Goal: Information Seeking & Learning: Learn about a topic

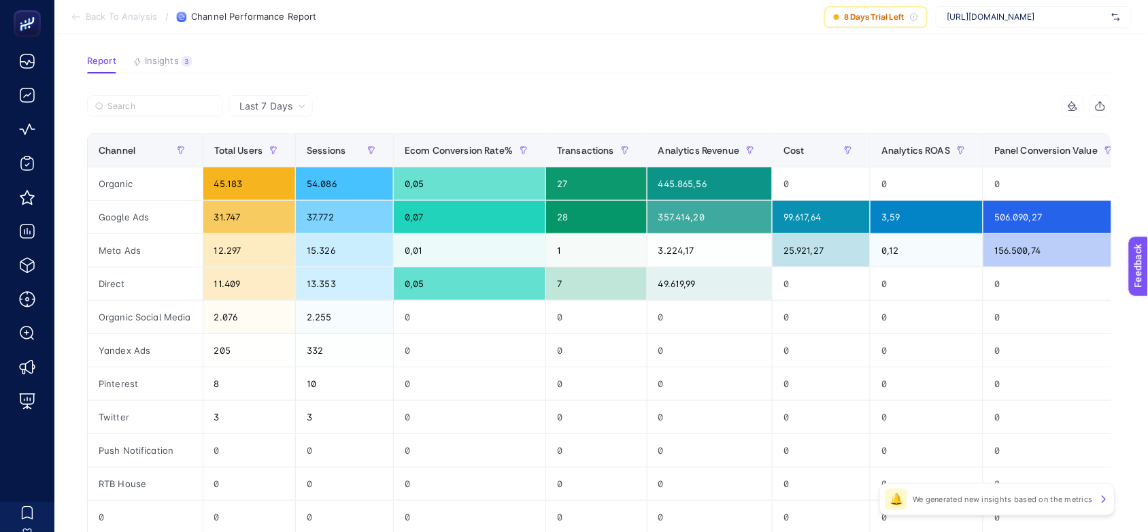
scroll to position [85, 0]
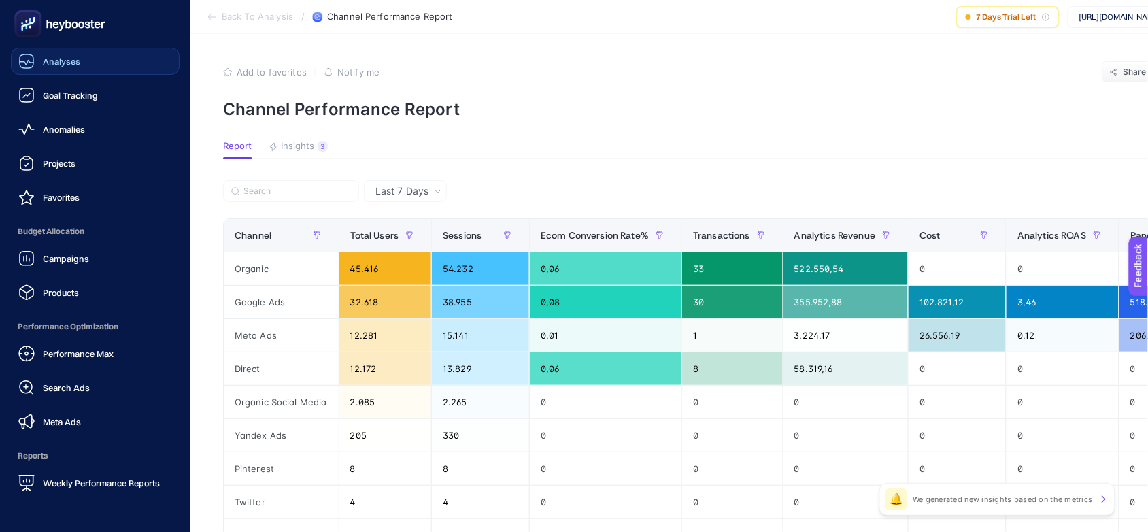
click at [60, 62] on span "Analyses" at bounding box center [61, 61] width 37 height 11
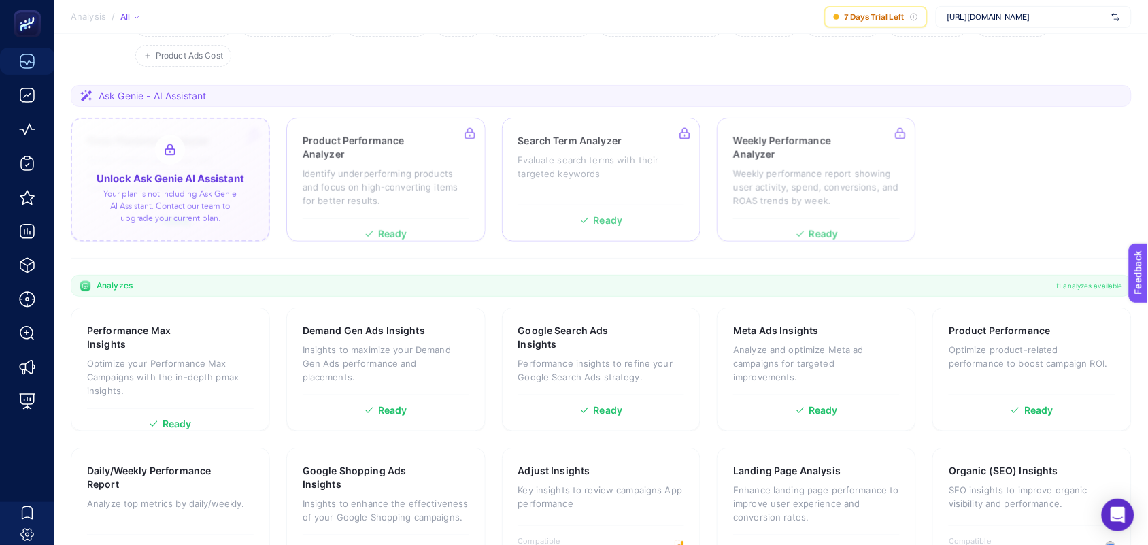
scroll to position [85, 0]
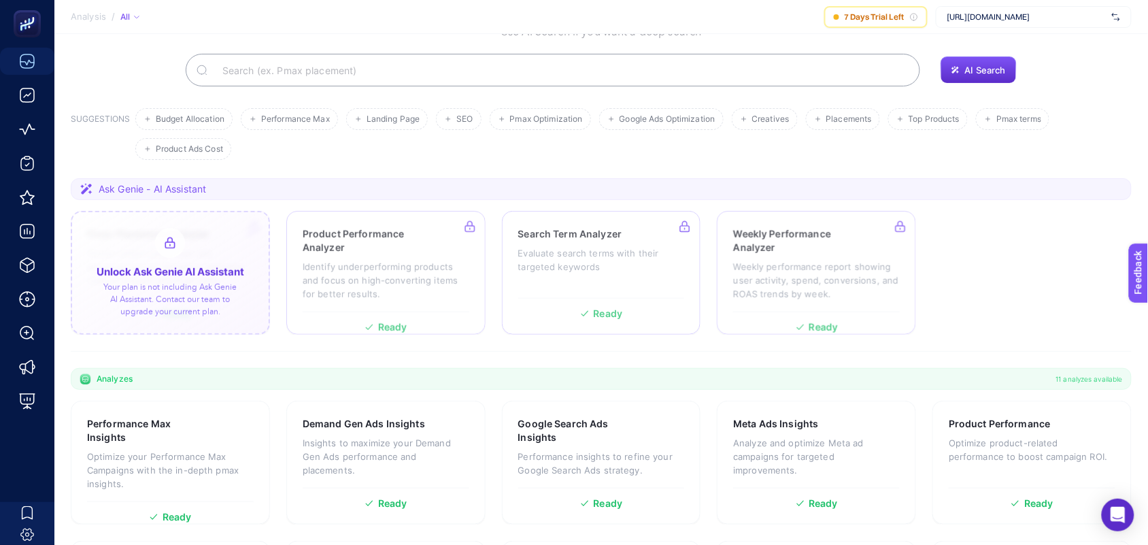
click at [173, 256] on div at bounding box center [170, 273] width 199 height 124
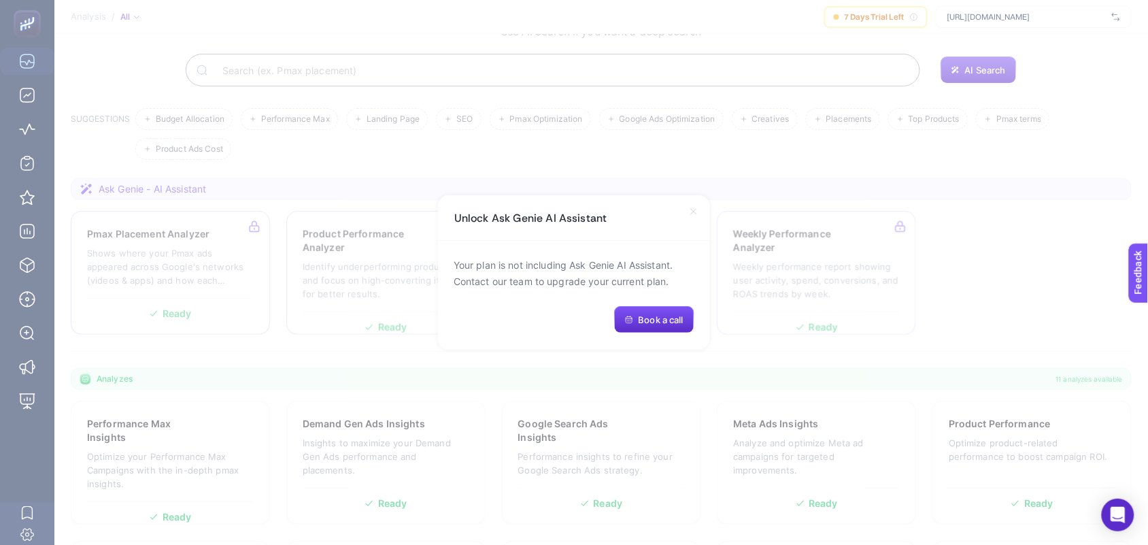
click at [695, 213] on icon at bounding box center [693, 211] width 5 height 5
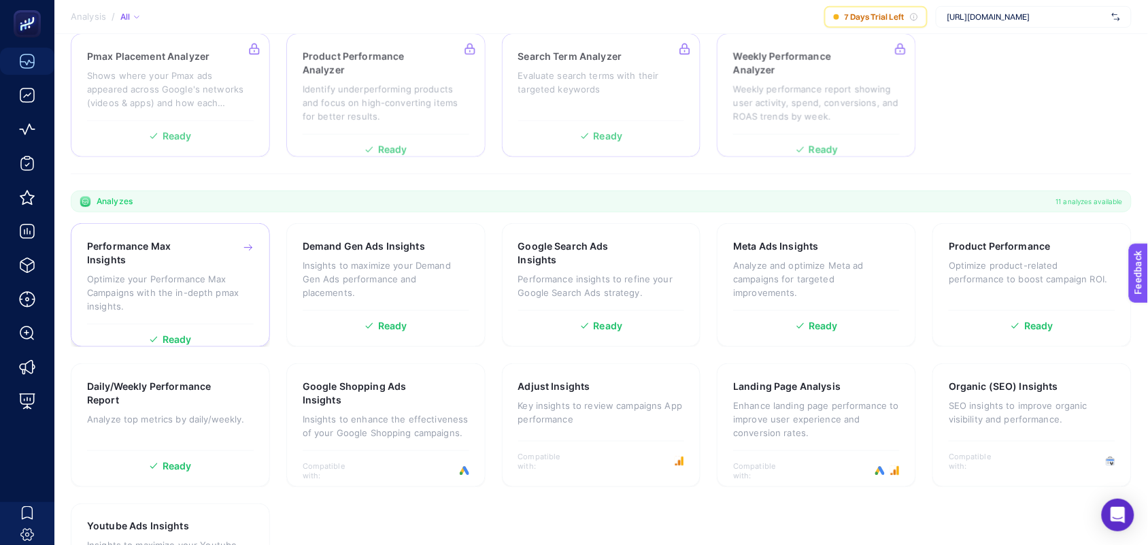
scroll to position [276, 0]
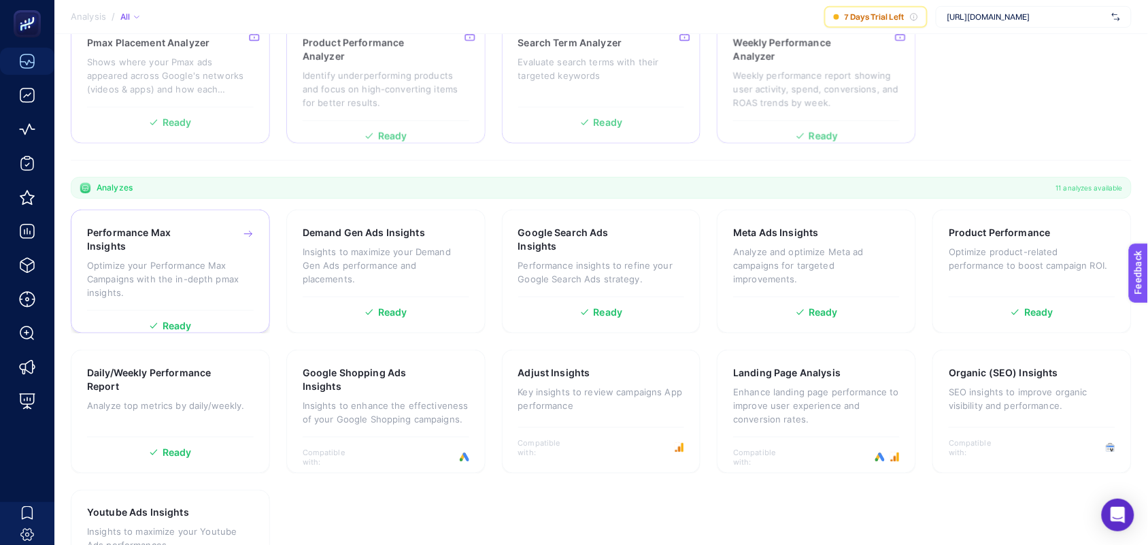
click at [150, 255] on div "Performance Max Insights Optimize your Performance Max Campaigns with the in-de…" at bounding box center [170, 268] width 167 height 84
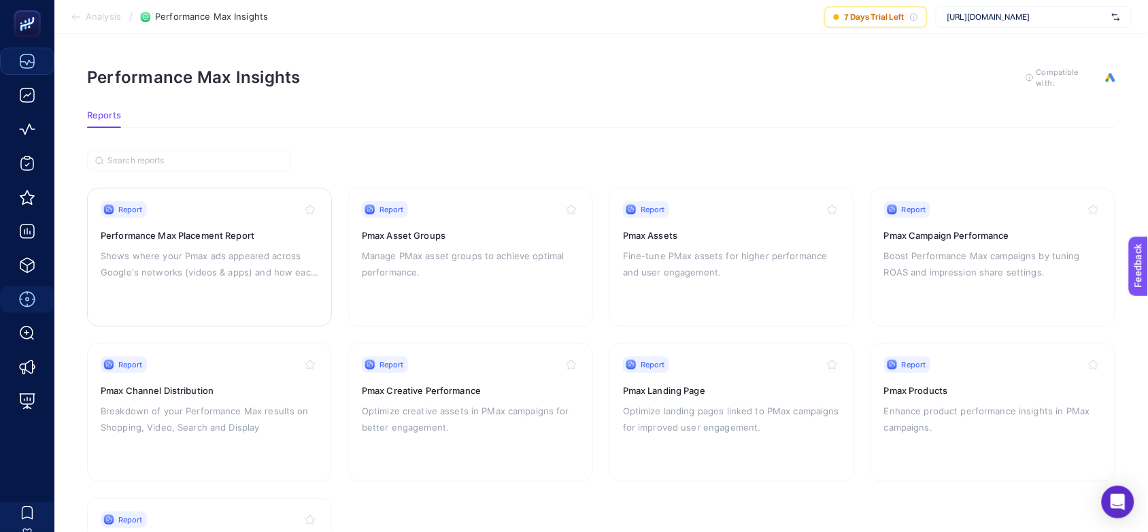
click at [201, 219] on div "Report Performance Max Placement Report Shows where your Pmax ads appeared acro…" at bounding box center [210, 257] width 218 height 112
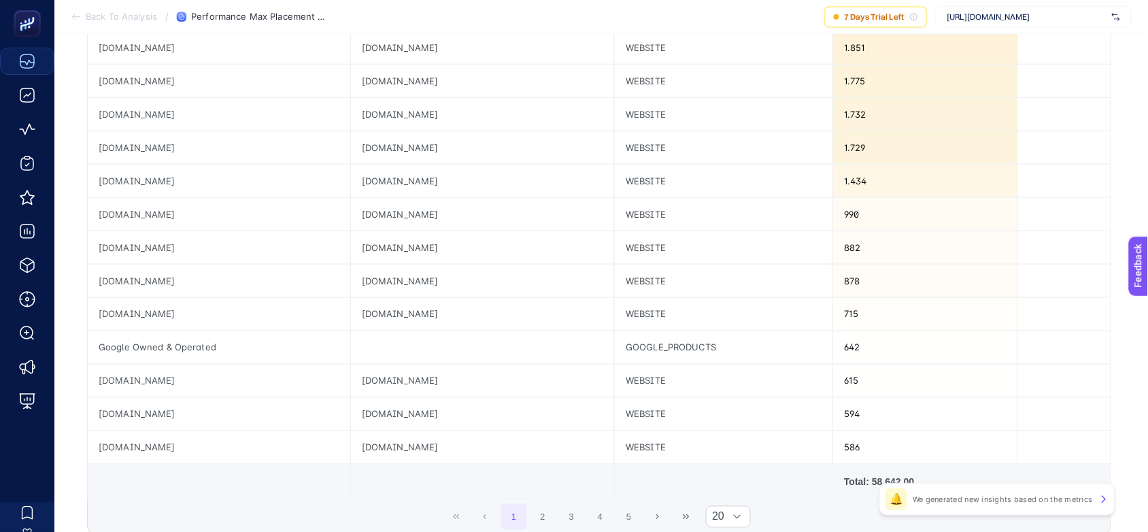
scroll to position [483, 0]
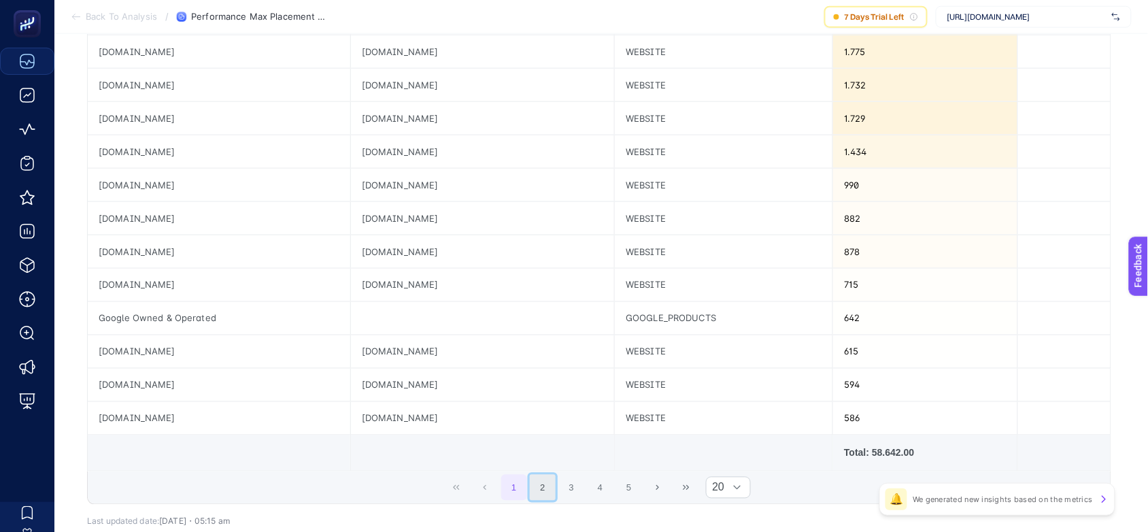
click at [551, 493] on button "2" at bounding box center [543, 488] width 26 height 26
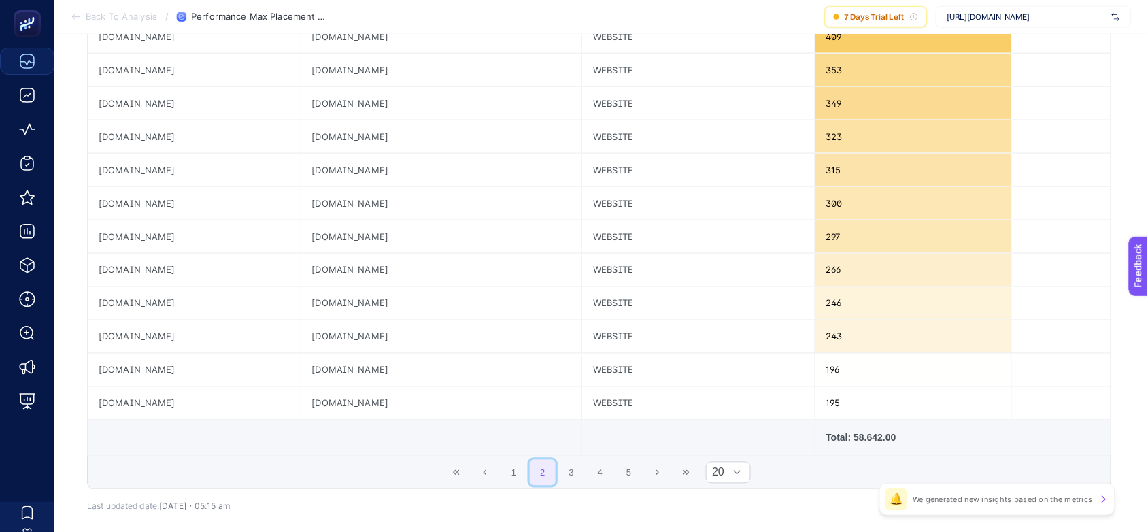
scroll to position [568, 0]
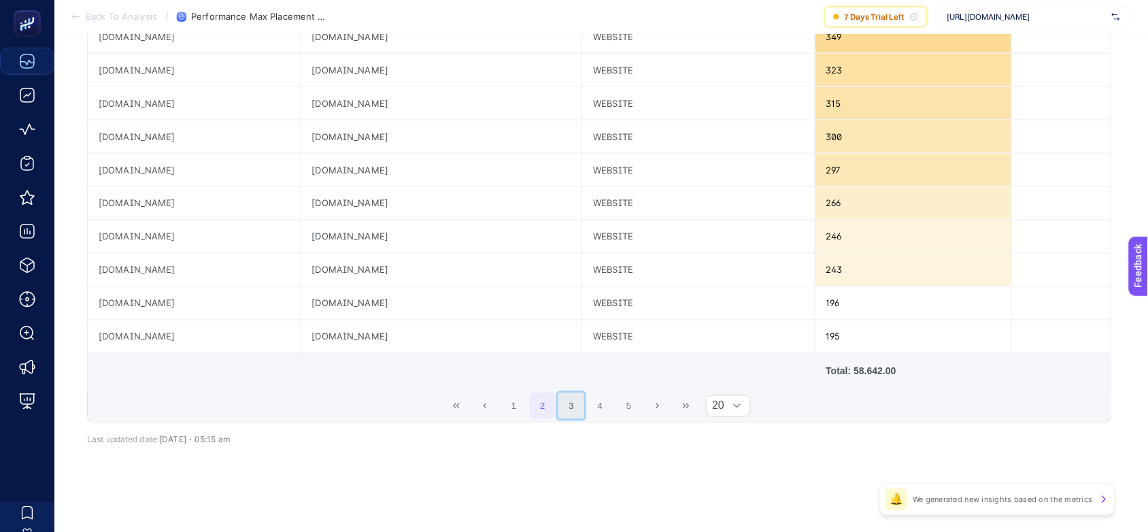
click at [584, 406] on button "3" at bounding box center [571, 406] width 26 height 26
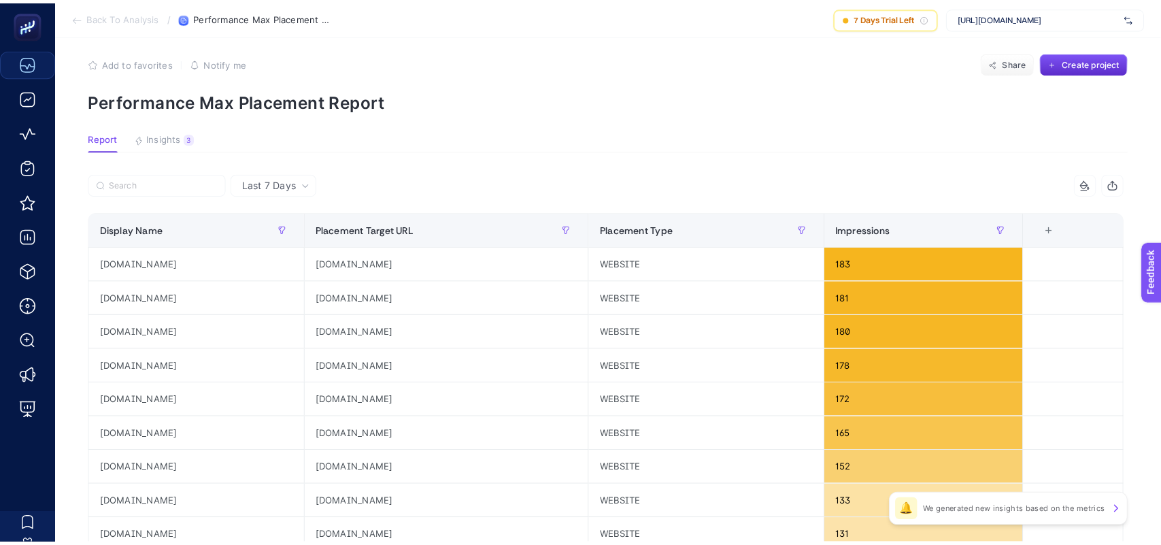
scroll to position [0, 0]
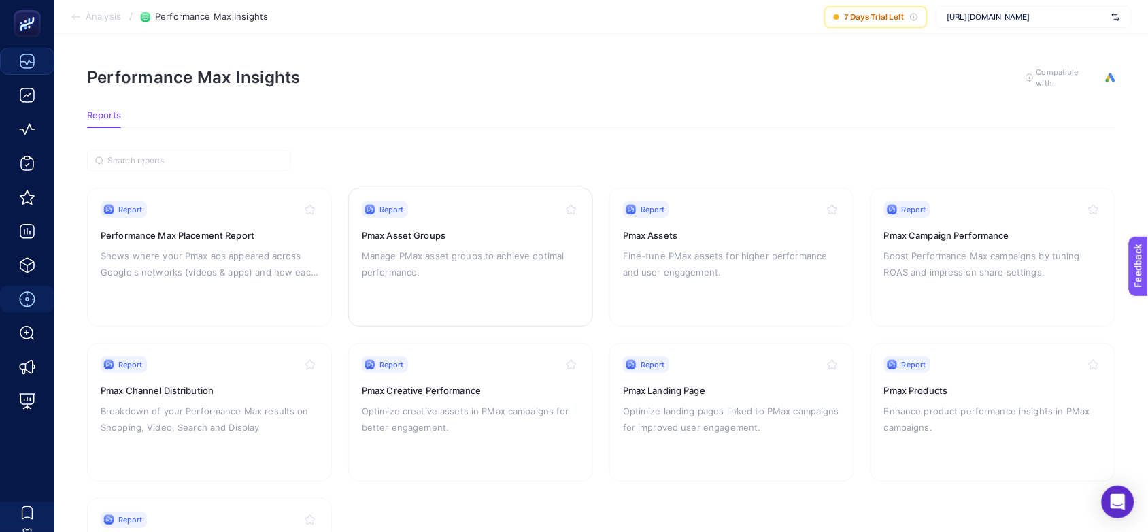
click at [413, 225] on div "Report Pmax Asset Groups Manage PMax asset groups to achieve optimal performanc…" at bounding box center [471, 257] width 218 height 112
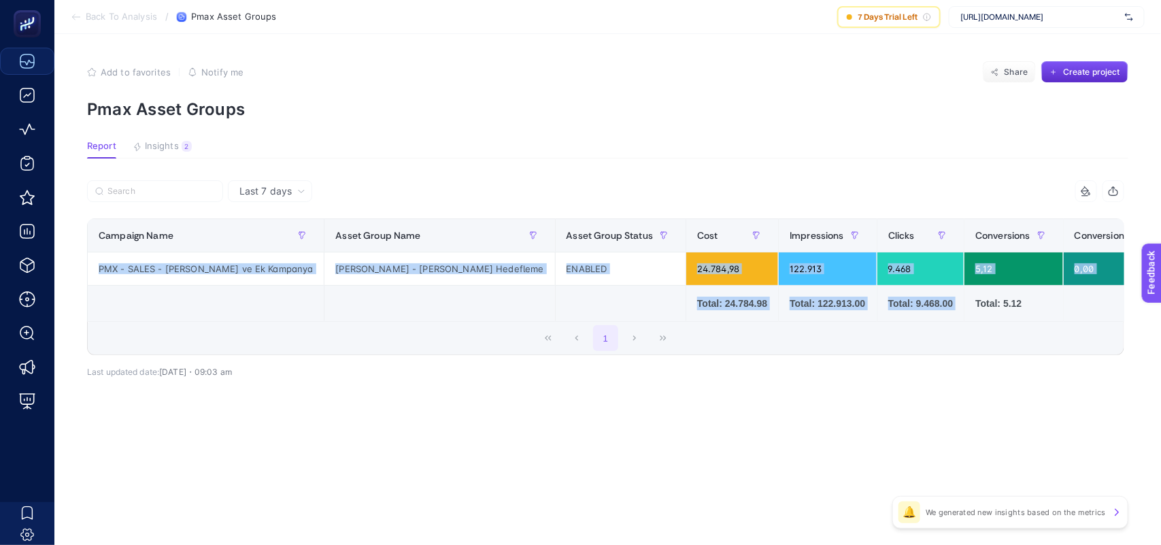
drag, startPoint x: 841, startPoint y: 321, endPoint x: 978, endPoint y: 326, distance: 137.5
click at [978, 322] on div "Campaign Name Asset Group Name Asset Group Status Cost Impressions Clicks Conve…" at bounding box center [605, 269] width 1037 height 103
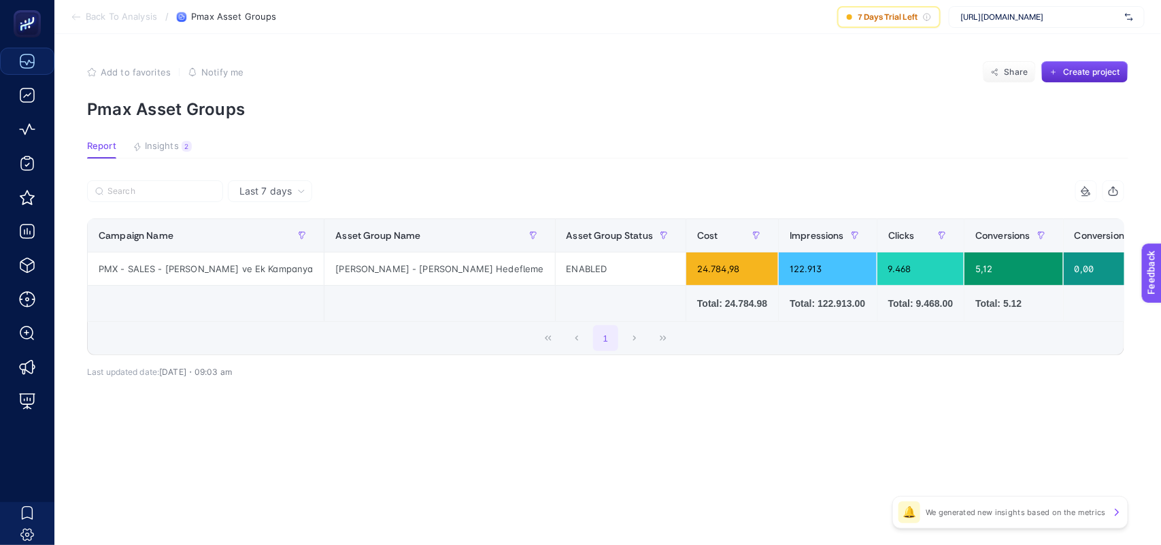
click at [986, 343] on div "1" at bounding box center [606, 338] width 1036 height 33
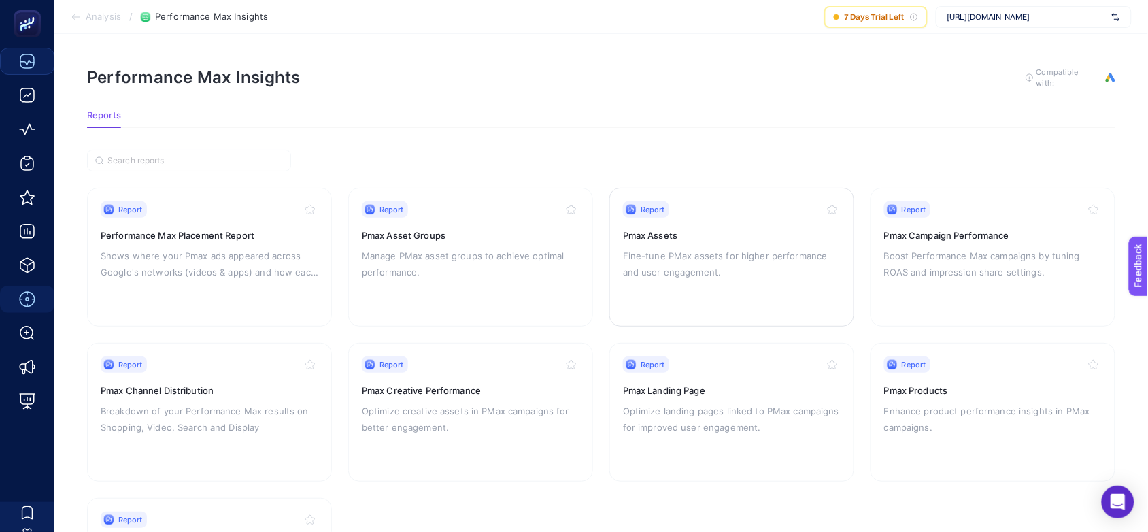
click at [730, 255] on p "Fine-tune PMax assets for higher performance and user engagement." at bounding box center [732, 264] width 218 height 33
click at [978, 248] on p "Boost Performance Max campaigns by tuning ROAS and impression share settings." at bounding box center [993, 264] width 218 height 33
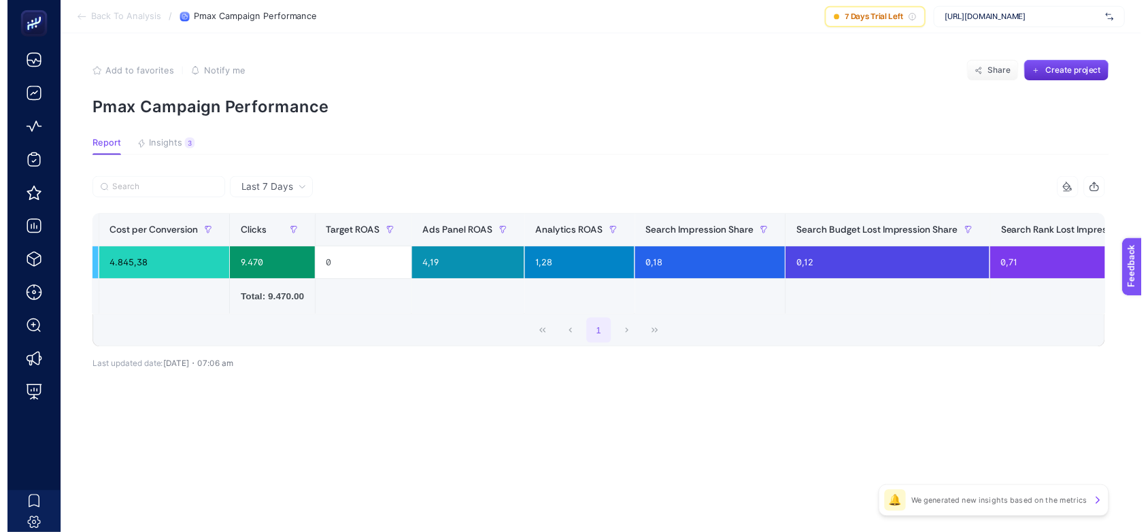
scroll to position [0, 722]
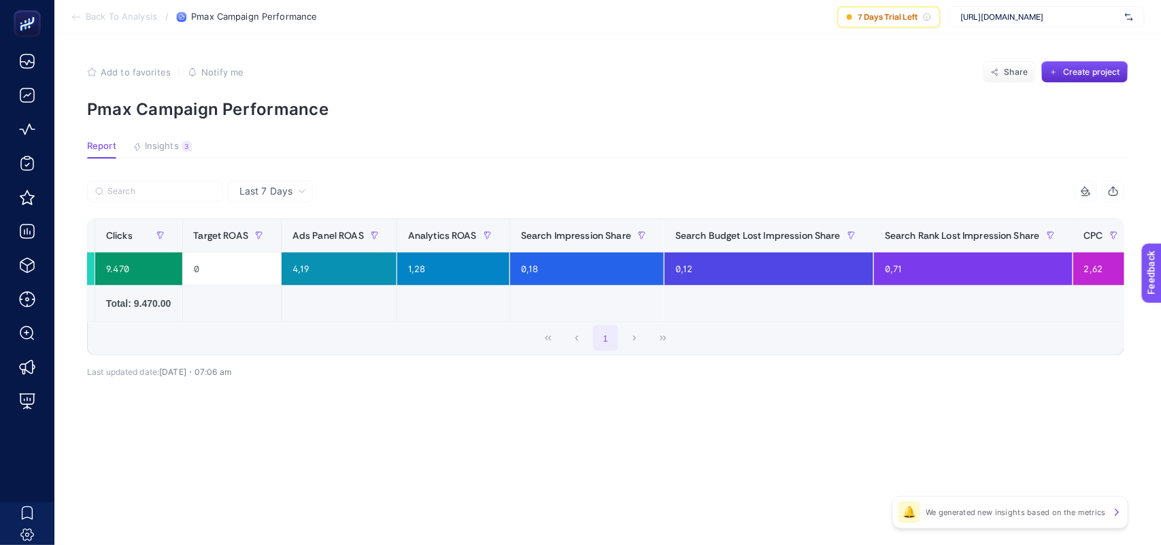
click at [685, 320] on td at bounding box center [768, 304] width 209 height 36
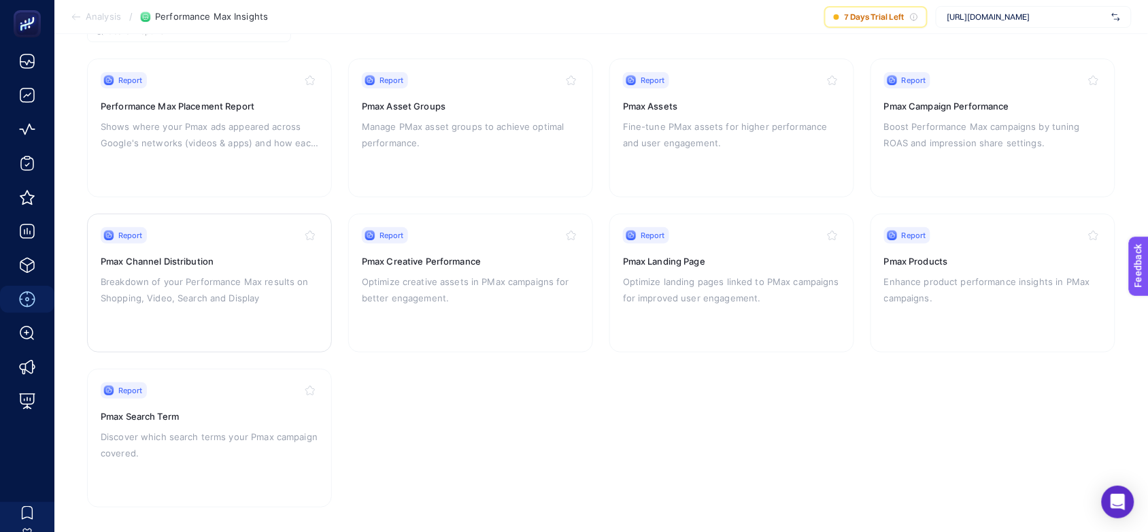
scroll to position [135, 0]
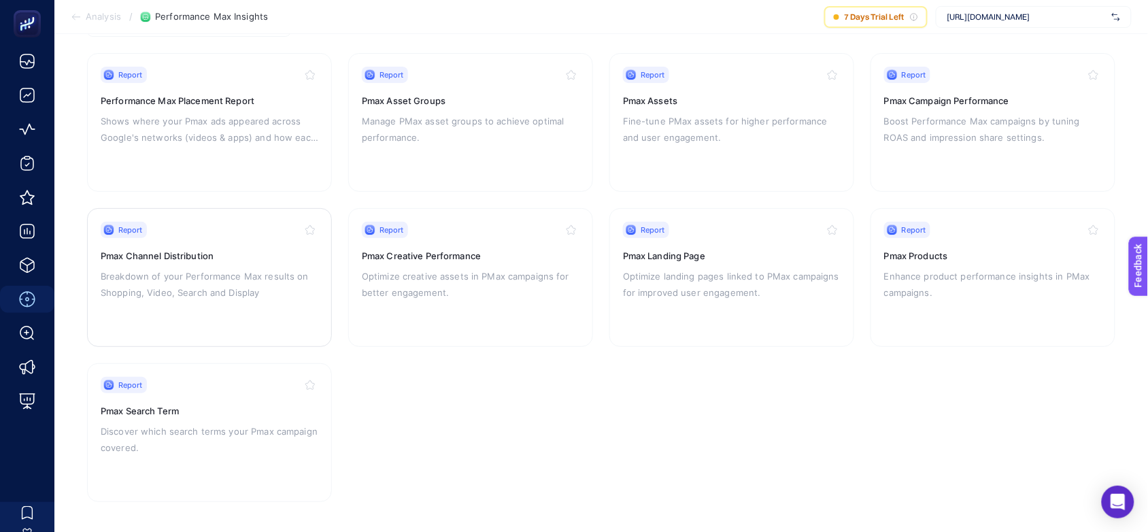
click at [179, 284] on p "Breakdown of your Performance Max results on Shopping, Video, Search and Display" at bounding box center [210, 284] width 218 height 33
